Goal: Task Accomplishment & Management: Complete application form

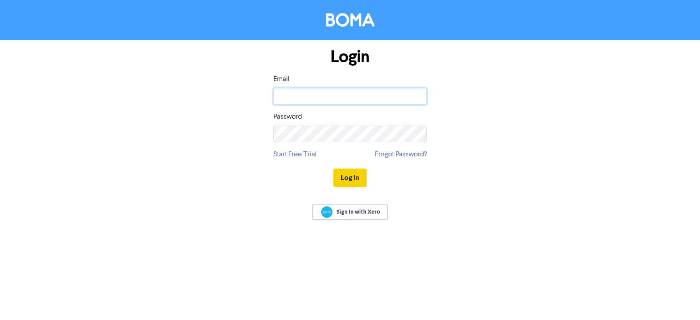
type input "meadow@bizsolutions.co.nz"
click at [334, 178] on button "Log In" at bounding box center [350, 178] width 33 height 18
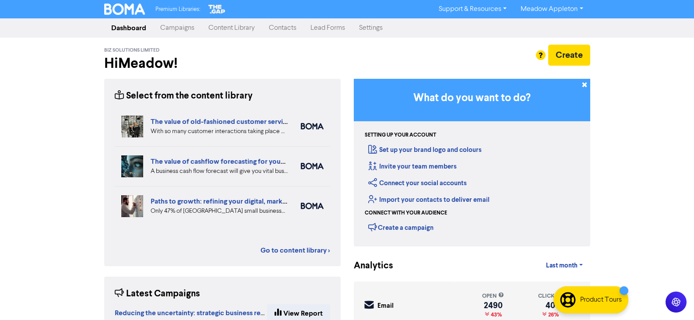
click at [273, 24] on link "Contacts" at bounding box center [283, 28] width 42 height 18
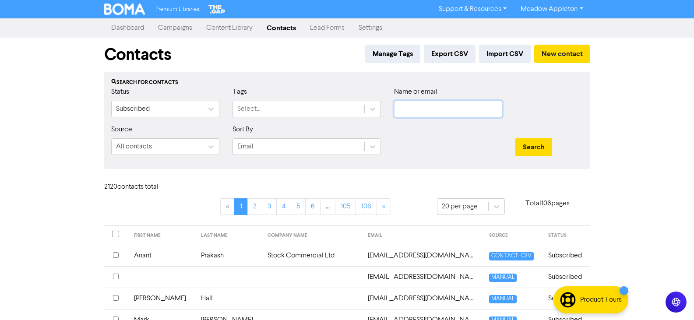
drag, startPoint x: 430, startPoint y: 104, endPoint x: 457, endPoint y: 102, distance: 26.8
click at [430, 104] on input "text" at bounding box center [448, 109] width 108 height 17
paste input "Alex.zwaagdyk@gmail.com"
click at [534, 143] on button "Search" at bounding box center [533, 147] width 37 height 18
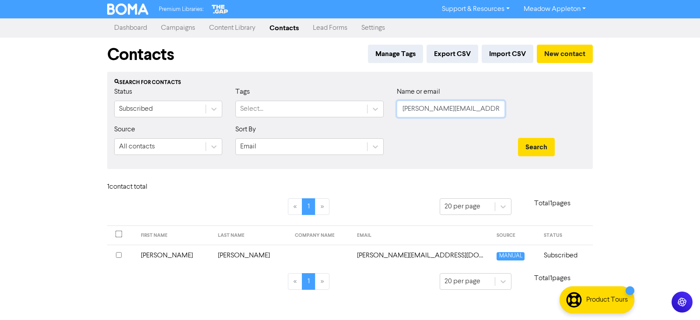
drag, startPoint x: 477, startPoint y: 111, endPoint x: 263, endPoint y: 123, distance: 214.4
click at [263, 123] on div "Status Subscribed Tags Select... Name or email Alex.zwaagdyk@gmail.com" at bounding box center [350, 106] width 485 height 38
paste input "bh.aaron.par"
click at [542, 142] on button "Search" at bounding box center [536, 147] width 37 height 18
drag, startPoint x: 492, startPoint y: 109, endPoint x: 257, endPoint y: 111, distance: 235.1
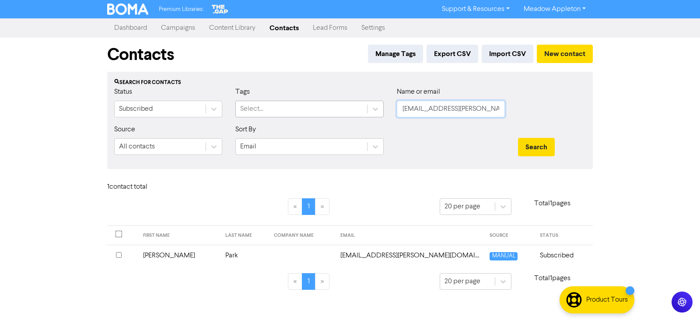
click at [257, 111] on div "Status Subscribed Tags Select... Name or email bh.aaron.park@gmail.com" at bounding box center [350, 106] width 485 height 38
paste input "markoskisvetlana@yahoo"
type input "markoskisvetlana@yahoo.com"
click at [522, 137] on div "Search" at bounding box center [552, 143] width 81 height 38
click at [534, 142] on button "Search" at bounding box center [536, 147] width 37 height 18
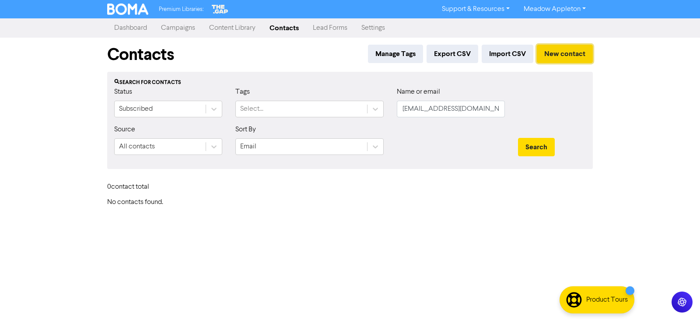
click at [567, 57] on button "New contact" at bounding box center [565, 54] width 56 height 18
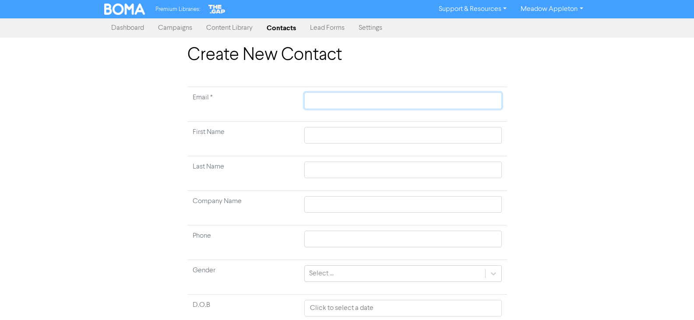
click at [374, 98] on input "text" at bounding box center [402, 100] width 197 height 17
paste input "markoskisvetlana@yahoo.com"
type input "markoskisvetlana@yahoo.com"
click at [356, 137] on input "text" at bounding box center [402, 135] width 197 height 17
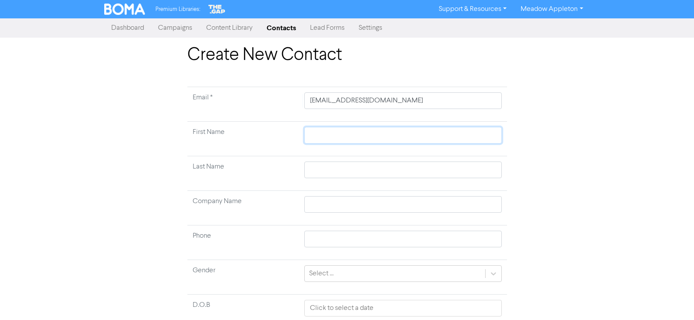
paste input "Markoski, Svetlana"
type input "Markoski, Svetlana"
click at [352, 137] on input "Markoski, Svetlana" at bounding box center [402, 135] width 197 height 17
type input "Markoski, Svetlana"
click at [296, 137] on td "First Name" at bounding box center [243, 139] width 112 height 35
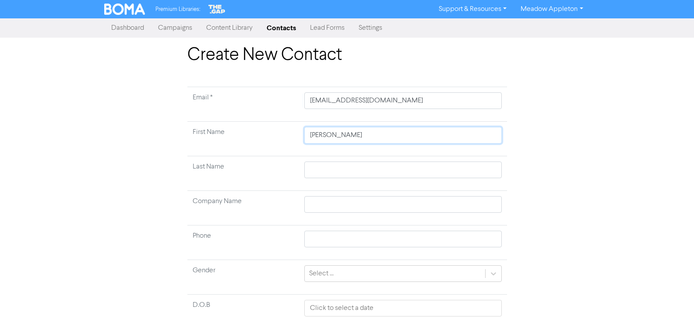
click at [320, 137] on input "Markoski, Svetlana" at bounding box center [402, 135] width 197 height 17
type input ", Svetlana"
click at [331, 169] on input "text" at bounding box center [402, 170] width 197 height 17
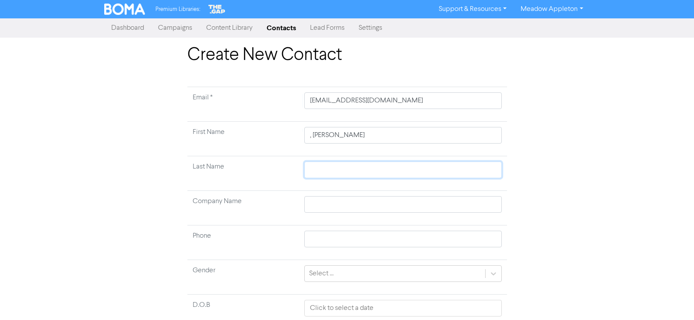
paste input "Markoski"
type input "Markoski"
click at [314, 137] on input ", Svetlana" at bounding box center [402, 135] width 197 height 17
type input ",Svetlana"
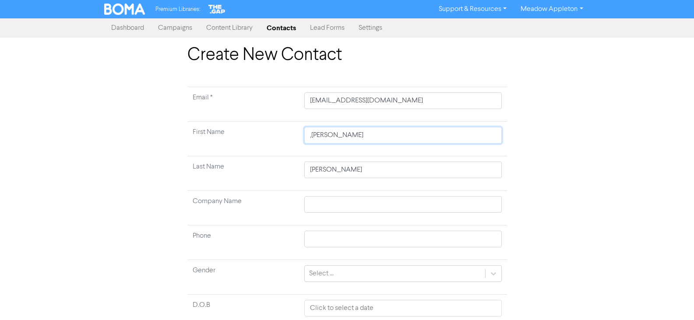
type input "Svetlana"
type input "Svetlan"
click at [341, 134] on input "Svetlan" at bounding box center [402, 135] width 197 height 17
type input "Svetlana"
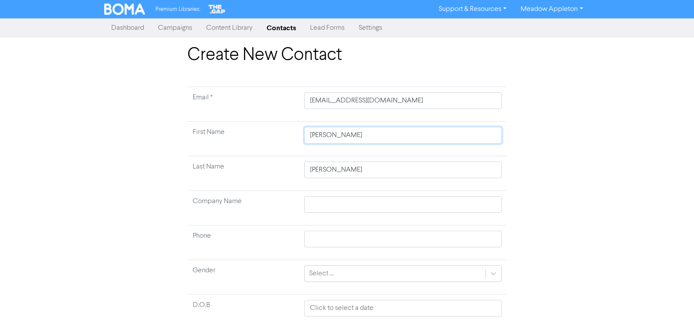
type input "Svetlana &"
click at [378, 134] on input "Svetlana &" at bounding box center [402, 135] width 197 height 17
paste input "Nikola"
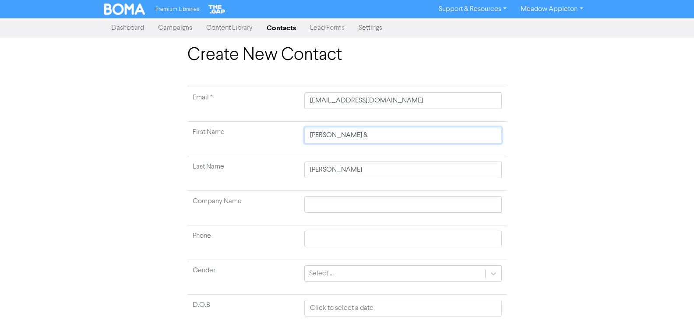
type input "Svetlana & Nikola"
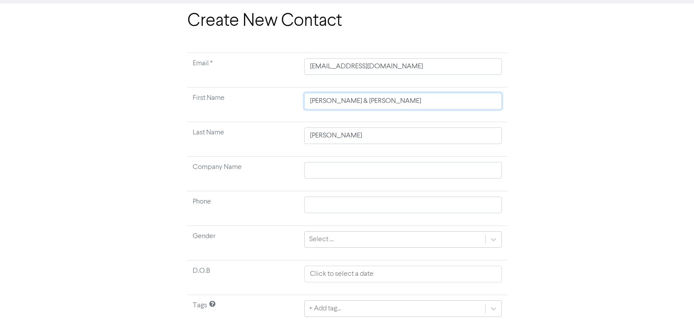
scroll to position [69, 0]
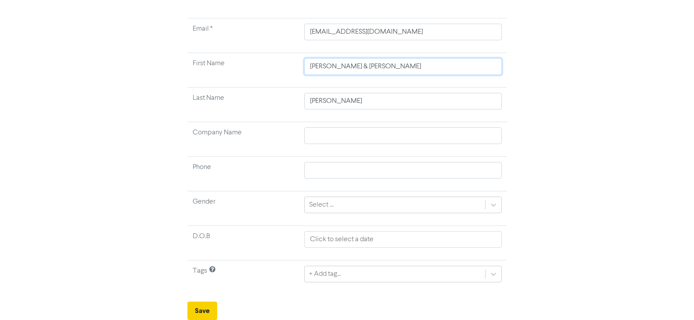
type input "Svetlana & Nikola"
click at [200, 304] on button "Save" at bounding box center [202, 311] width 30 height 18
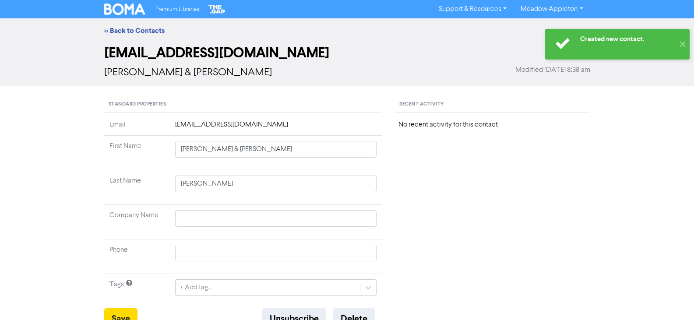
drag, startPoint x: 117, startPoint y: 30, endPoint x: 16, endPoint y: 40, distance: 101.7
click at [117, 30] on link "<< Back to Contacts" at bounding box center [134, 30] width 60 height 9
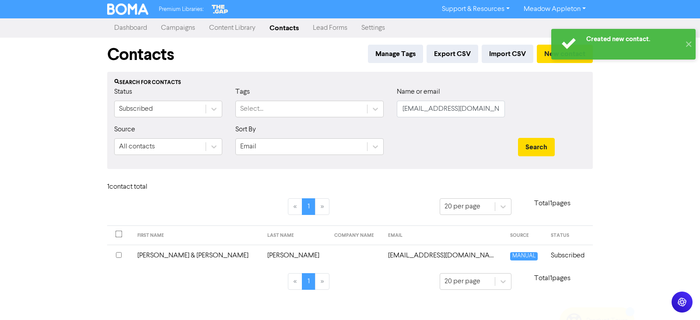
click at [505, 108] on div "Name or email markoskisvetlana@yahoo.com" at bounding box center [450, 106] width 121 height 38
click at [501, 108] on input "markoskisvetlana@yahoo.com" at bounding box center [451, 109] width 108 height 17
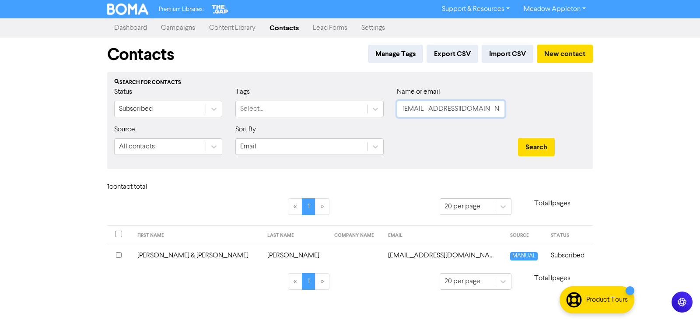
click at [501, 108] on input "markoskisvetlana@yahoo.com" at bounding box center [451, 109] width 108 height 17
paste input "dhrohs@gmail"
click at [539, 143] on button "Search" at bounding box center [536, 147] width 37 height 18
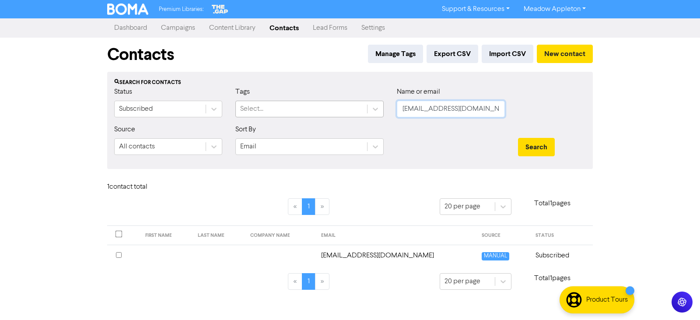
drag, startPoint x: 489, startPoint y: 112, endPoint x: 275, endPoint y: 112, distance: 214.0
click at [275, 112] on div "Status Subscribed Tags Select... Name or email dhrohs@gmail.com" at bounding box center [350, 106] width 485 height 38
paste input "shakti.harduar@xtra.co.nz"
click at [545, 161] on div "Search" at bounding box center [552, 143] width 81 height 38
click at [545, 153] on button "Search" at bounding box center [536, 147] width 37 height 18
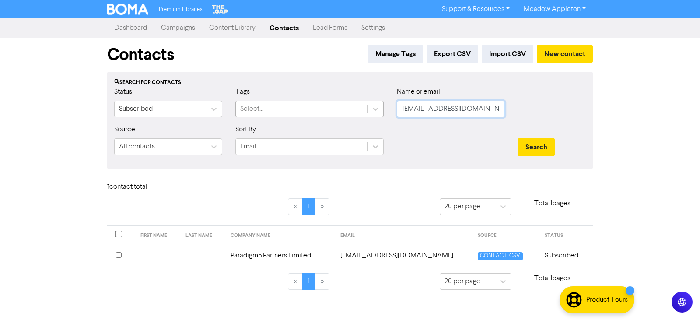
drag, startPoint x: 479, startPoint y: 105, endPoint x: 304, endPoint y: 109, distance: 175.6
click at [304, 109] on div "Status Subscribed Tags Select... Name or email shakti.harduar@xtra.co.nz" at bounding box center [350, 106] width 485 height 38
paste input "andra@tafoyaandassociates.com"
type input "sandra@tafoyaandassociates.com"
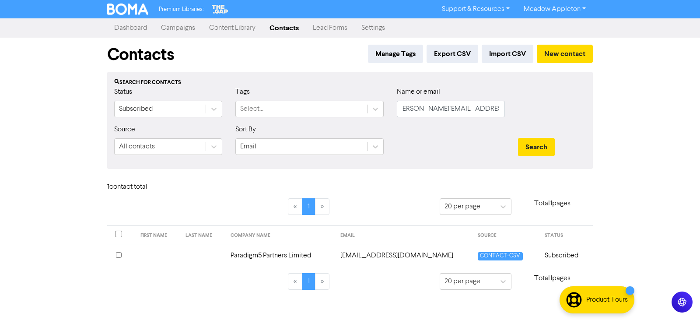
click at [568, 140] on div "Search" at bounding box center [552, 147] width 68 height 18
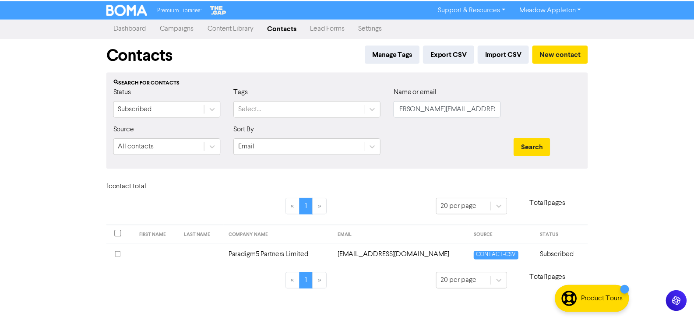
scroll to position [0, 0]
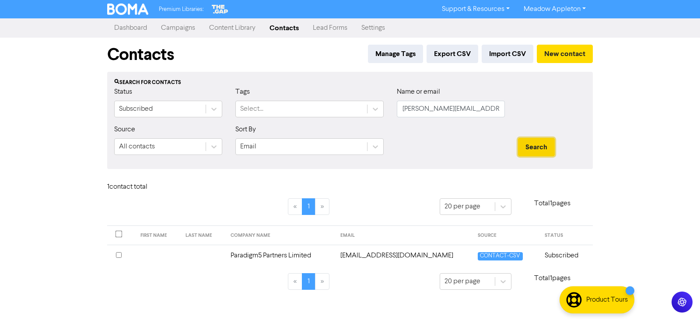
click at [550, 141] on button "Search" at bounding box center [536, 147] width 37 height 18
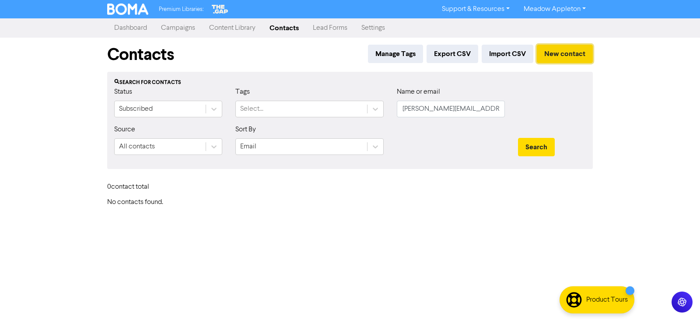
click at [557, 55] on button "New contact" at bounding box center [565, 54] width 56 height 18
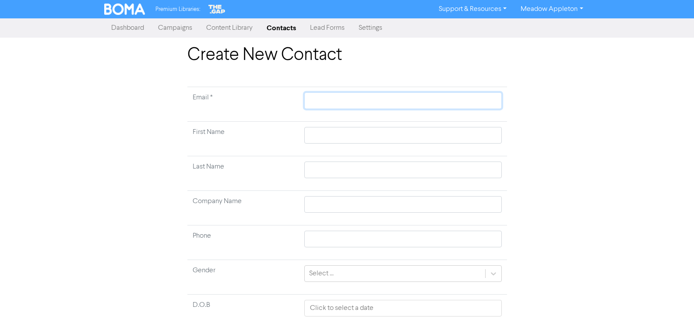
click at [348, 101] on input "text" at bounding box center [402, 100] width 197 height 17
paste input "sandra@tafoyaandassociates.com"
type input "sandra@tafoyaandassociates.com"
click at [382, 137] on input "text" at bounding box center [402, 135] width 197 height 17
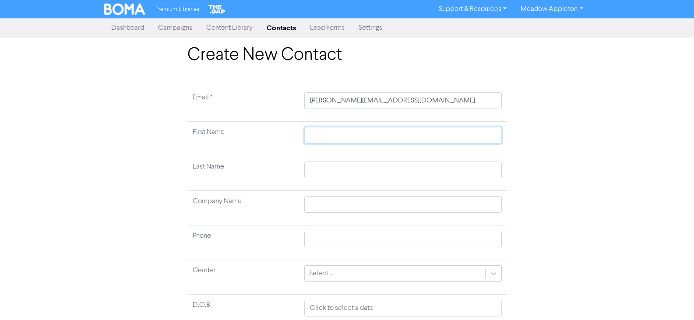
paste input "Mausia, Sandra"
type input "Mausia, Sandra"
drag, startPoint x: 336, startPoint y: 134, endPoint x: 310, endPoint y: 136, distance: 25.9
click at [310, 136] on input "Mausia, Sandra" at bounding box center [402, 135] width 197 height 17
click at [334, 138] on input "Mausia, Sandra" at bounding box center [402, 135] width 197 height 17
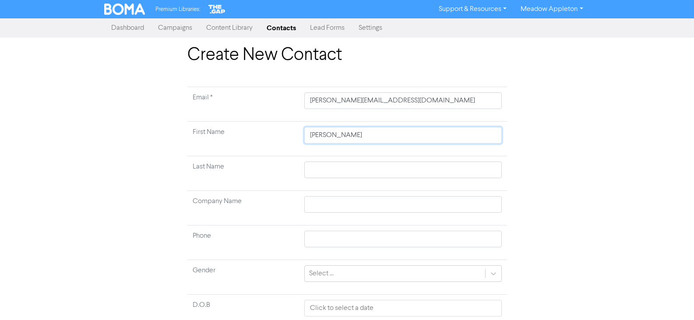
drag, startPoint x: 334, startPoint y: 138, endPoint x: 303, endPoint y: 133, distance: 31.0
click at [304, 134] on td "Mausia, Sandra" at bounding box center [402, 139] width 207 height 35
type input "Sandra"
click at [330, 176] on input "text" at bounding box center [402, 170] width 197 height 17
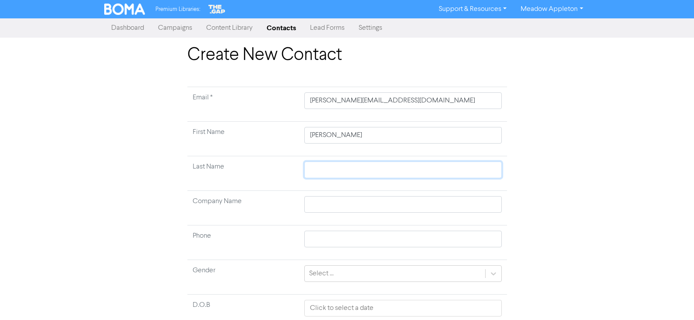
paste input "Mausia,"
type input "Mausia,"
type input "Mausia"
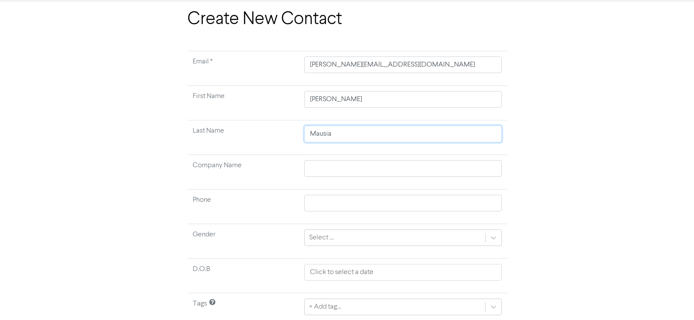
scroll to position [69, 0]
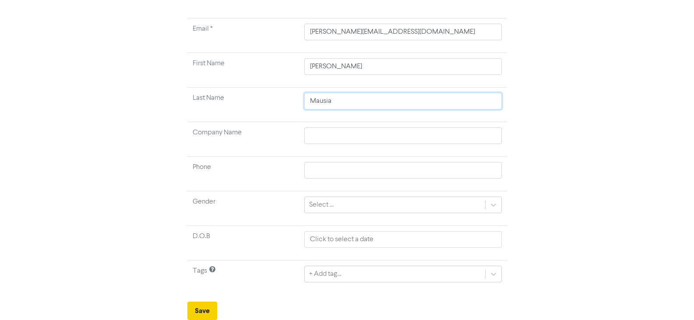
type input "Mausia"
click at [206, 303] on button "Save" at bounding box center [202, 311] width 30 height 18
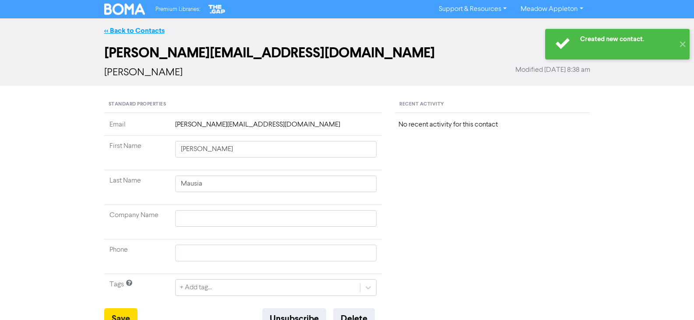
click at [125, 28] on link "<< Back to Contacts" at bounding box center [134, 30] width 60 height 9
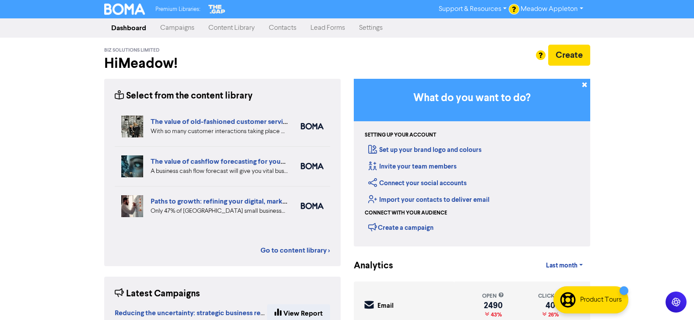
click at [292, 33] on link "Contacts" at bounding box center [283, 28] width 42 height 18
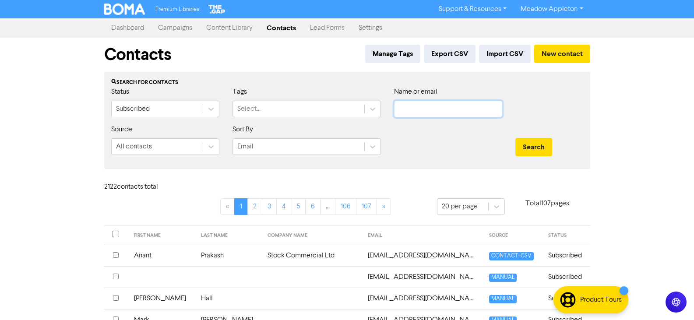
click at [446, 111] on input "text" at bounding box center [448, 109] width 108 height 17
paste input "[EMAIL_ADDRESS][DOMAIN_NAME]"
type input "[EMAIL_ADDRESS][DOMAIN_NAME]"
click at [538, 144] on button "Search" at bounding box center [533, 147] width 37 height 18
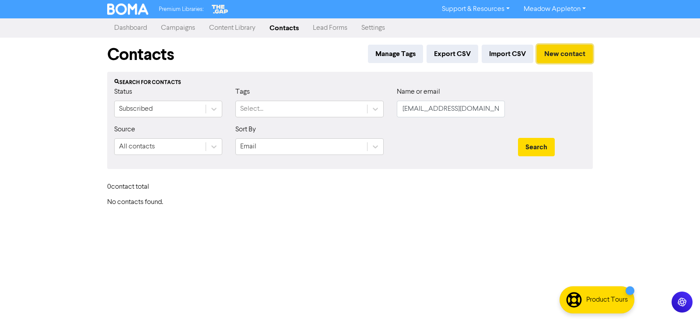
click at [584, 50] on button "New contact" at bounding box center [565, 54] width 56 height 18
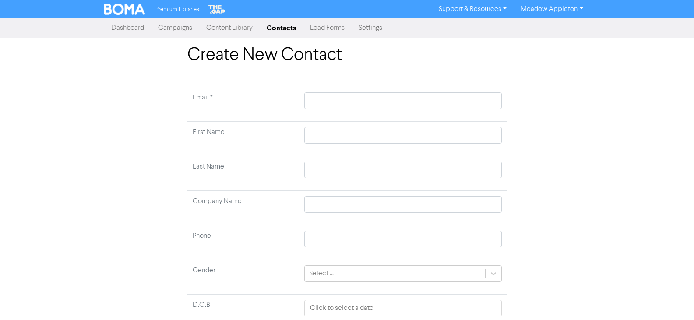
click at [332, 88] on td at bounding box center [402, 104] width 207 height 35
click at [340, 98] on input "text" at bounding box center [402, 100] width 197 height 17
paste input "[EMAIL_ADDRESS][DOMAIN_NAME]"
type input "[EMAIL_ADDRESS][DOMAIN_NAME]"
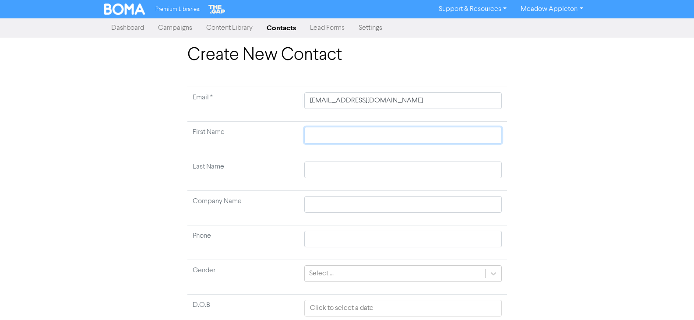
click at [330, 134] on input "text" at bounding box center [402, 135] width 197 height 17
paste input "[PERSON_NAME] [PERSON_NAME]"
type input "[PERSON_NAME] [PERSON_NAME]"
click at [363, 137] on input "[PERSON_NAME] [PERSON_NAME]" at bounding box center [402, 135] width 197 height 17
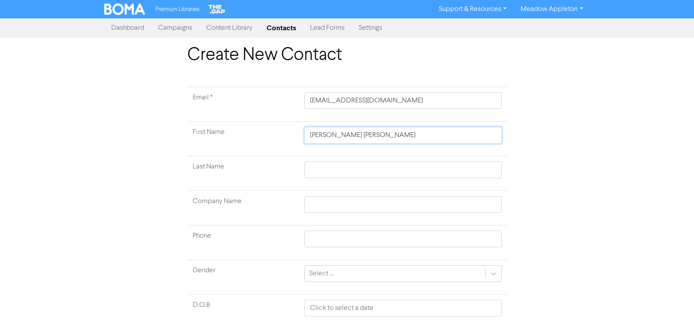
type input "Ashok Maxim"
click at [344, 172] on input "text" at bounding box center [402, 170] width 197 height 17
paste input "Furtado"
type input "Furtado"
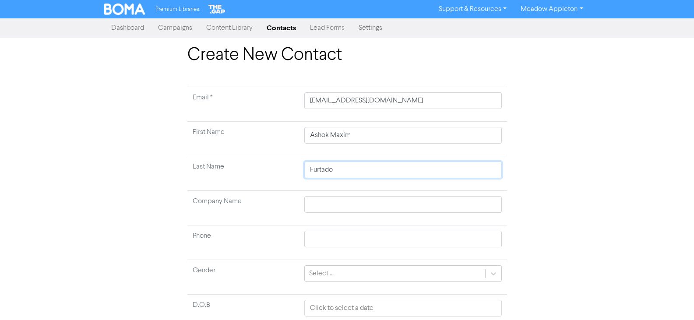
type input "Furtado"
click at [344, 134] on input "Ashok Maxim" at bounding box center [402, 135] width 197 height 17
type input "Ashok"
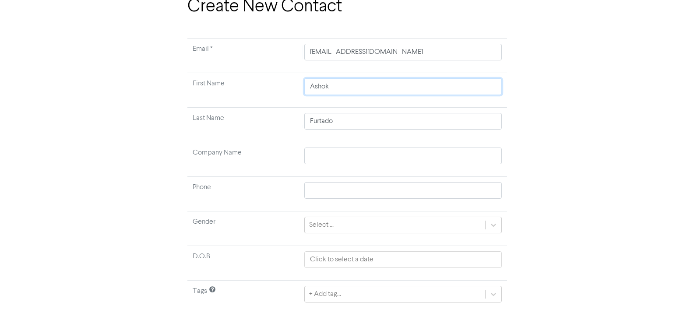
scroll to position [69, 0]
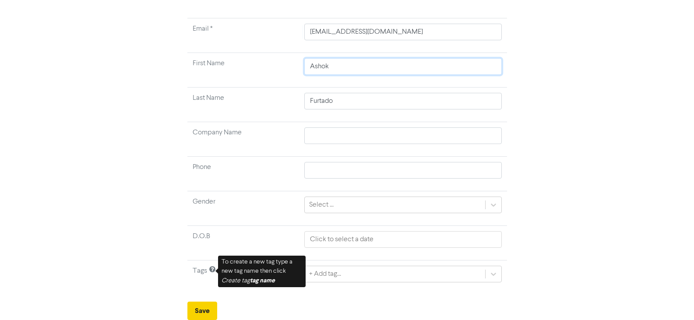
type input "Ashok"
click at [202, 311] on button "Save" at bounding box center [202, 311] width 30 height 18
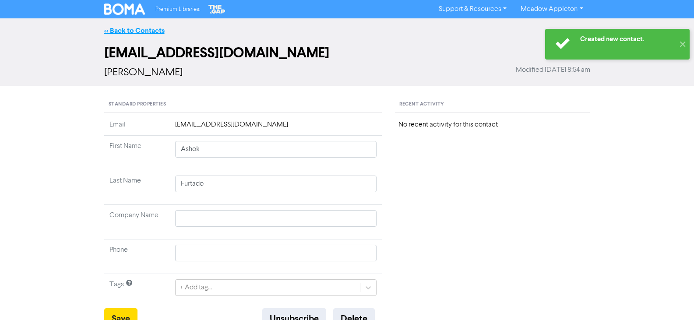
click at [122, 27] on link "<< Back to Contacts" at bounding box center [134, 30] width 60 height 9
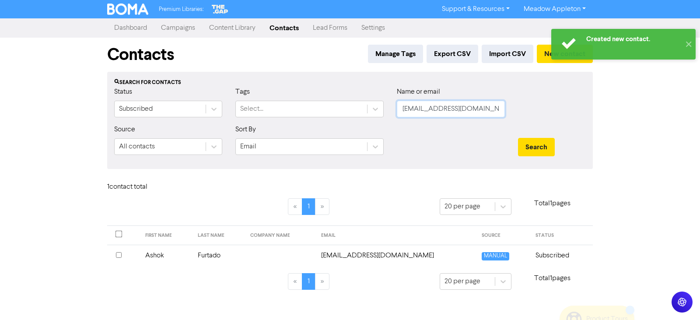
click at [455, 105] on input "[EMAIL_ADDRESS][DOMAIN_NAME]" at bounding box center [451, 109] width 108 height 17
paste input "[PERSON_NAME].[PERSON_NAME]"
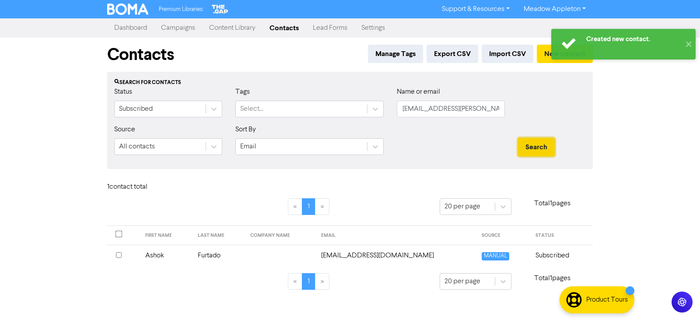
click at [542, 142] on button "Search" at bounding box center [536, 147] width 37 height 18
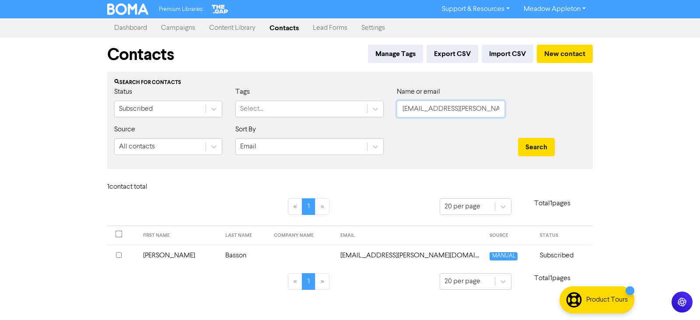
click at [478, 106] on input "[EMAIL_ADDRESS][PERSON_NAME][DOMAIN_NAME]" at bounding box center [451, 109] width 108 height 17
paste input "[EMAIL_ADDRESS][DOMAIN_NAME]"
type input "[EMAIL_ADDRESS][DOMAIN_NAME]"
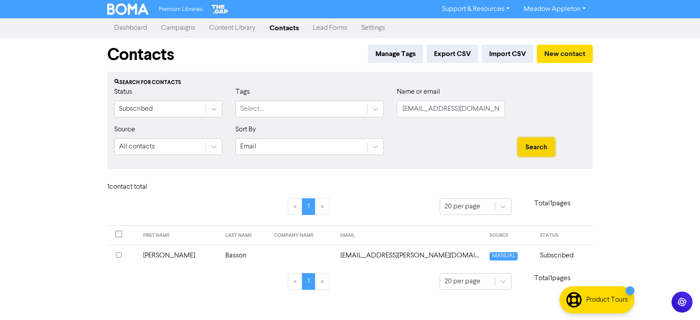
click at [548, 145] on button "Search" at bounding box center [536, 147] width 37 height 18
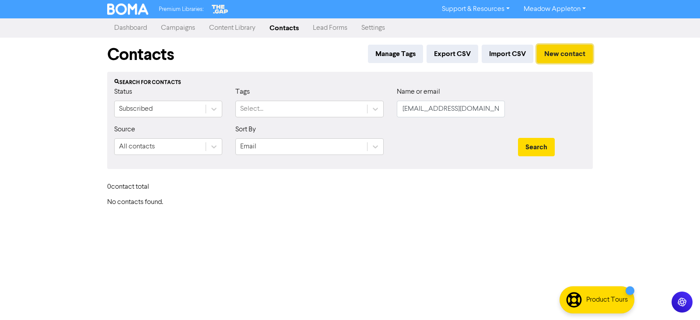
click at [579, 55] on button "New contact" at bounding box center [565, 54] width 56 height 18
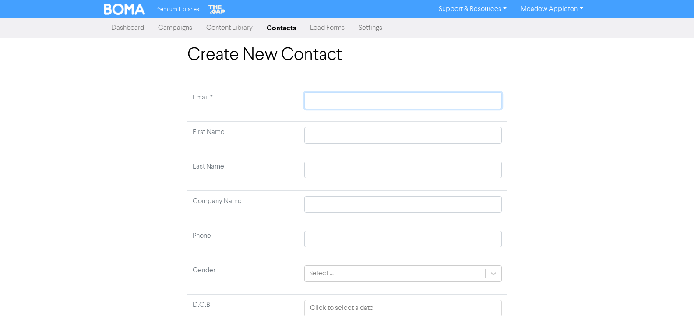
click at [376, 99] on input "text" at bounding box center [402, 100] width 197 height 17
paste input "[EMAIL_ADDRESS][DOMAIN_NAME]"
type input "[EMAIL_ADDRESS][DOMAIN_NAME]"
click at [342, 130] on input "text" at bounding box center [402, 135] width 197 height 17
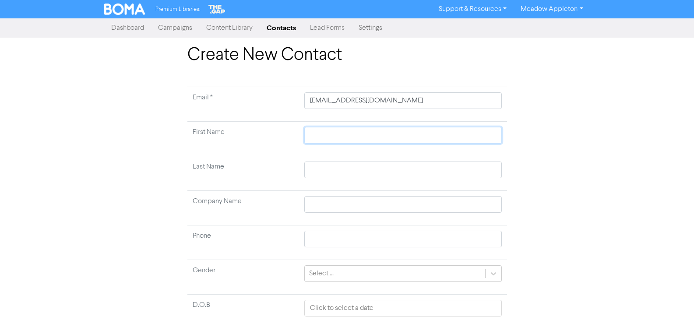
paste input "[PERSON_NAME]"
type input "[PERSON_NAME]"
click at [343, 136] on input "[PERSON_NAME]" at bounding box center [402, 135] width 197 height 17
type input "[PERSON_NAME]"
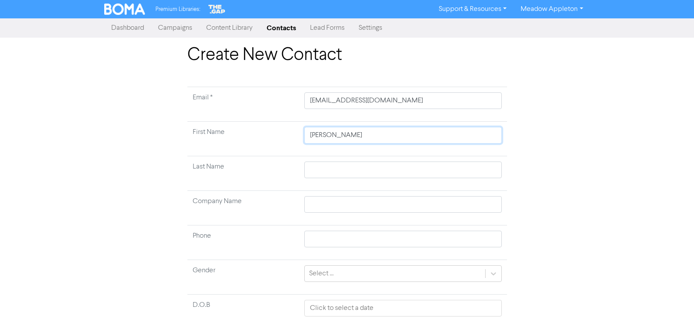
click at [341, 136] on input "[PERSON_NAME]" at bounding box center [402, 135] width 197 height 17
type input "Sultana"
click at [337, 173] on input "text" at bounding box center [402, 170] width 197 height 17
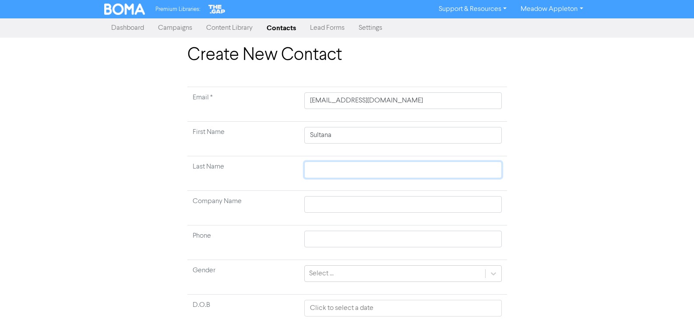
paste input "Bari"
type input "Bari"
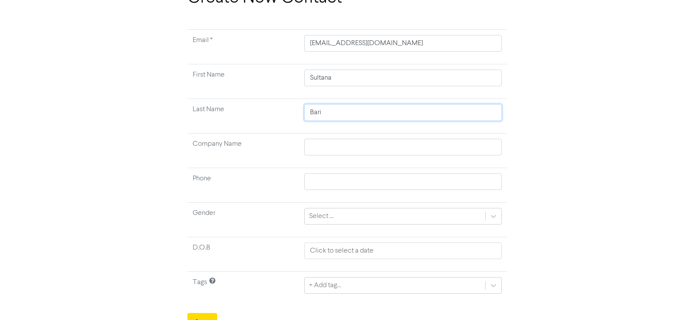
scroll to position [69, 0]
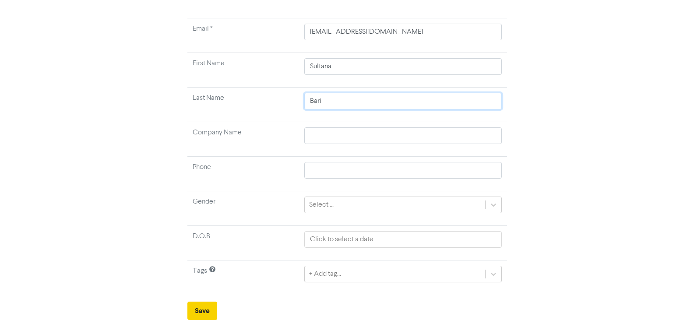
type input "Bari"
click at [200, 308] on button "Save" at bounding box center [202, 311] width 30 height 18
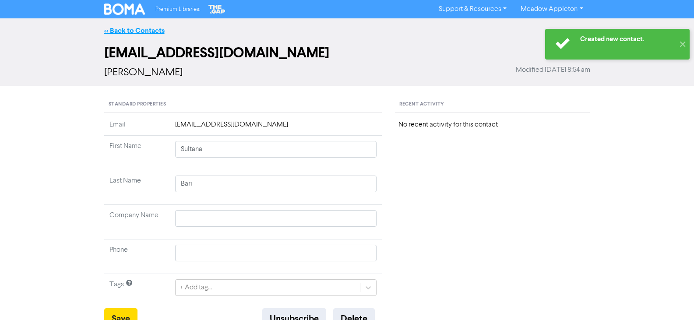
click at [143, 28] on link "<< Back to Contacts" at bounding box center [134, 30] width 60 height 9
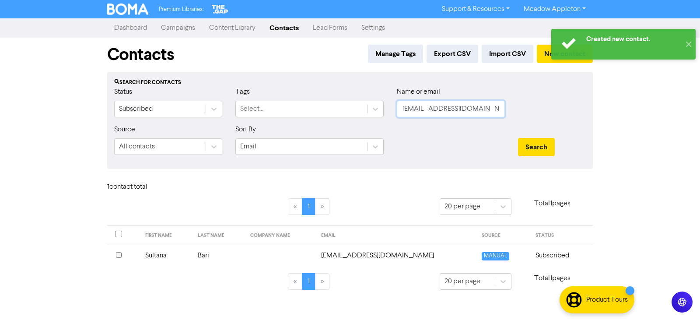
click at [478, 109] on input "[EMAIL_ADDRESS][DOMAIN_NAME]" at bounding box center [451, 109] width 108 height 17
paste input "[EMAIL_ADDRESS][DOMAIN_NAME]"
click at [542, 151] on button "Search" at bounding box center [536, 147] width 37 height 18
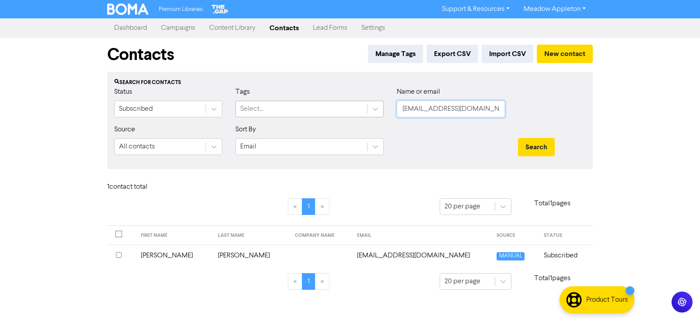
drag, startPoint x: 492, startPoint y: 106, endPoint x: 333, endPoint y: 115, distance: 160.0
click at [333, 115] on div "Status Subscribed Tags Select... Name or email [EMAIL_ADDRESS][DOMAIN_NAME]" at bounding box center [350, 106] width 485 height 38
paste input "tbrimm8"
click at [548, 146] on button "Search" at bounding box center [536, 147] width 37 height 18
drag, startPoint x: 493, startPoint y: 106, endPoint x: 397, endPoint y: 122, distance: 96.7
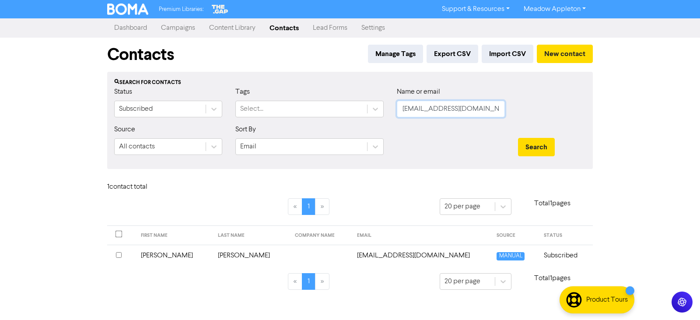
click at [397, 122] on div "Name or email [EMAIL_ADDRESS][DOMAIN_NAME]" at bounding box center [450, 106] width 121 height 38
paste input "actioncarimport"
click at [536, 150] on button "Search" at bounding box center [536, 147] width 37 height 18
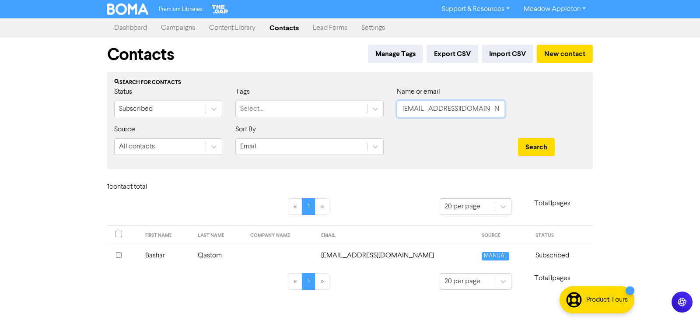
drag, startPoint x: 496, startPoint y: 109, endPoint x: 307, endPoint y: 133, distance: 190.7
click at [303, 133] on form "Status Subscribed Tags Select... Name or email [EMAIL_ADDRESS][DOMAIN_NAME] Sou…" at bounding box center [350, 124] width 472 height 75
paste input "2kshekhar"
click at [541, 144] on button "Search" at bounding box center [536, 147] width 37 height 18
drag, startPoint x: 484, startPoint y: 105, endPoint x: 361, endPoint y: 134, distance: 125.8
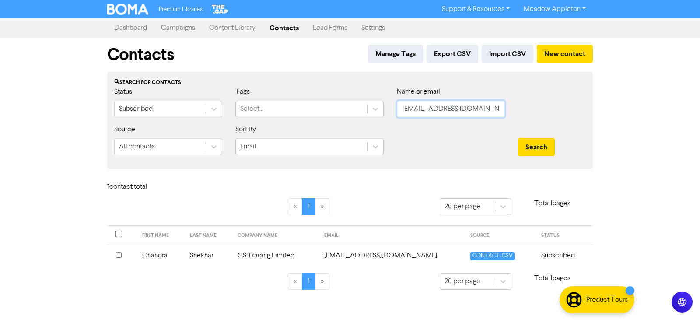
click at [361, 134] on form "Status Subscribed Tags Select... Name or email [EMAIL_ADDRESS][DOMAIN_NAME] Sou…" at bounding box center [350, 124] width 472 height 75
paste input "[EMAIL_ADDRESS][DOMAIN_NAME]"
click at [534, 140] on button "Search" at bounding box center [536, 147] width 37 height 18
click at [496, 105] on input "[EMAIL_ADDRESS][DOMAIN_NAME]" at bounding box center [451, 109] width 108 height 17
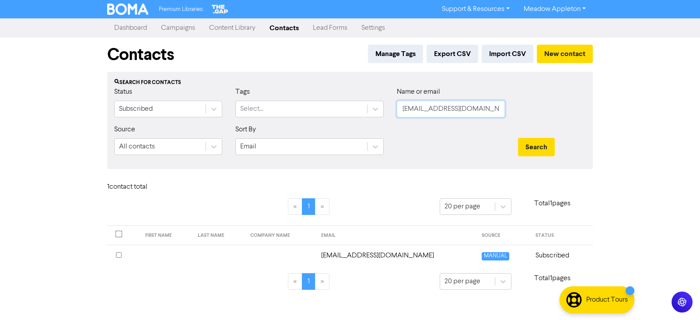
click at [496, 105] on input "[EMAIL_ADDRESS][DOMAIN_NAME]" at bounding box center [451, 109] width 108 height 17
paste input "crfabs@xtra.c"
type input "[EMAIL_ADDRESS][DOMAIN_NAME]"
click at [543, 141] on button "Search" at bounding box center [536, 147] width 37 height 18
